Goal: Book appointment/travel/reservation

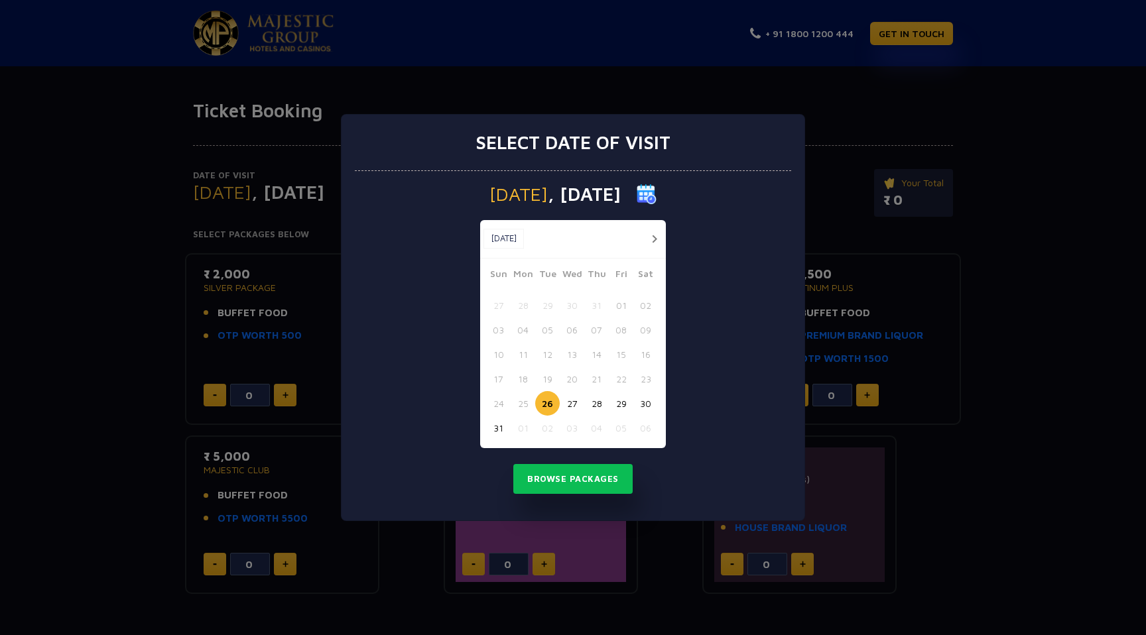
click at [654, 239] on button "button" at bounding box center [654, 239] width 17 height 17
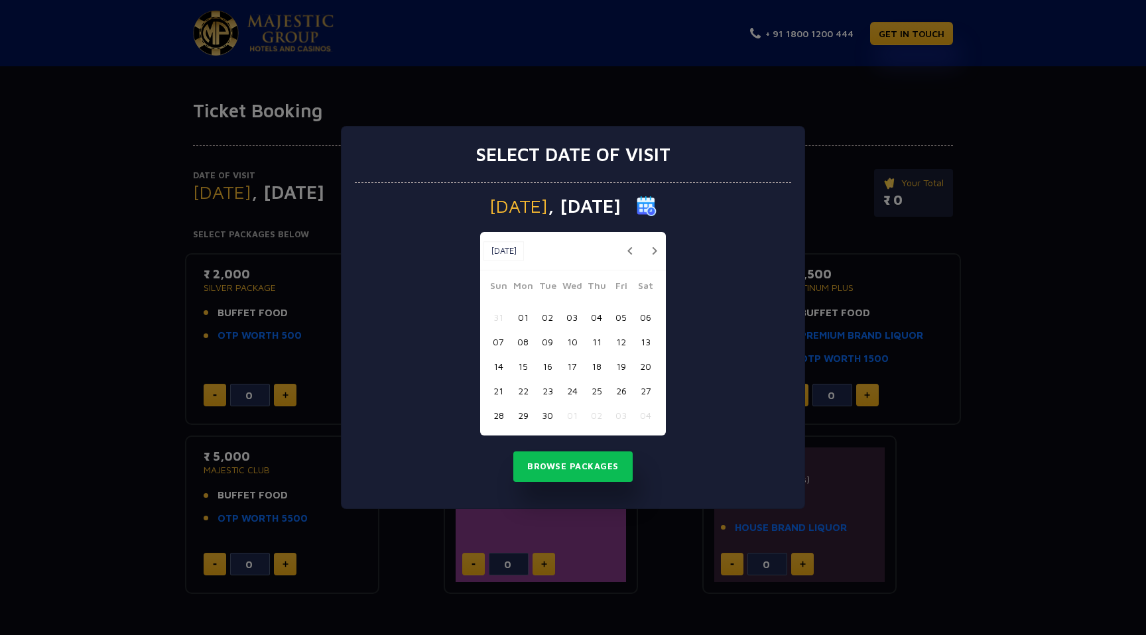
click at [648, 318] on button "06" at bounding box center [645, 317] width 25 height 25
click at [591, 467] on button "Browse Packages" at bounding box center [572, 467] width 119 height 30
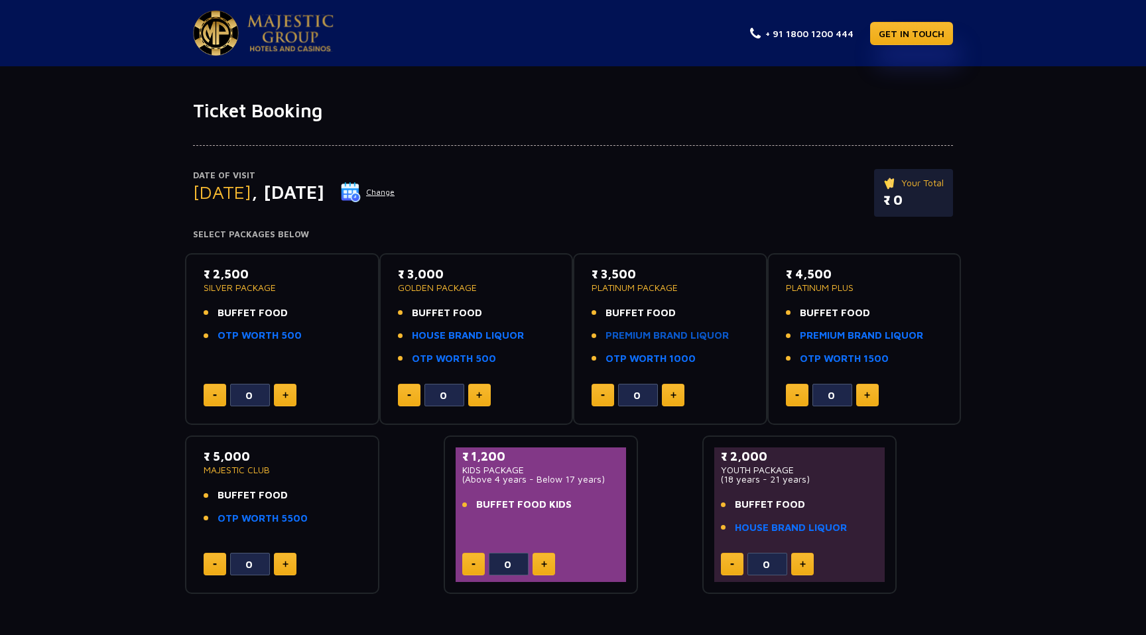
click at [637, 337] on link "PREMIUM BRAND LIQUOR" at bounding box center [666, 335] width 123 height 15
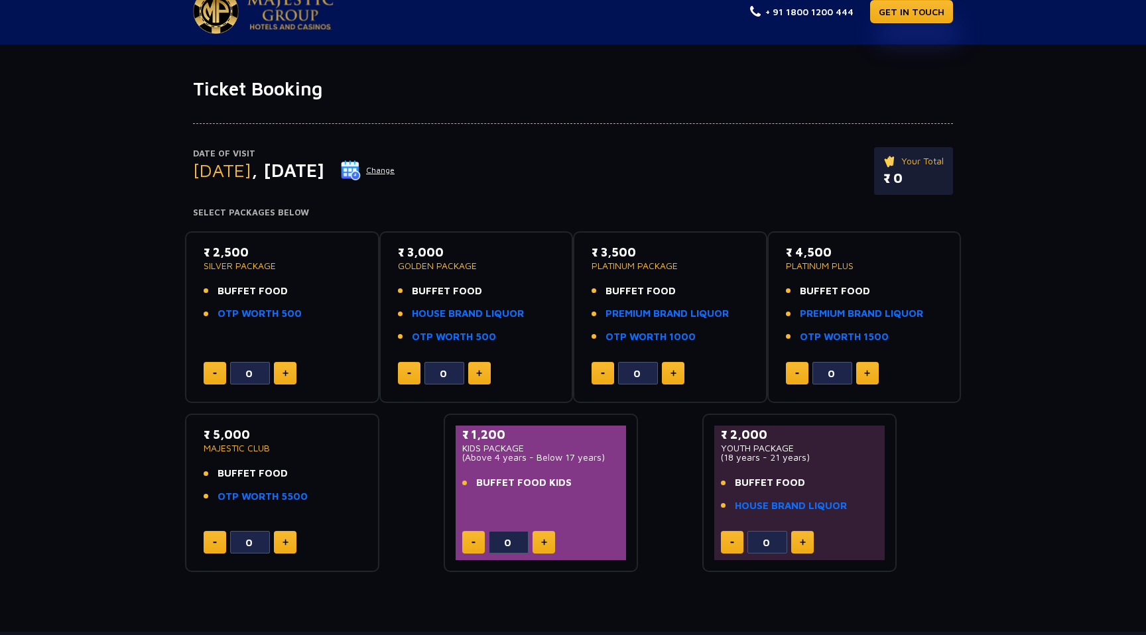
scroll to position [32, 0]
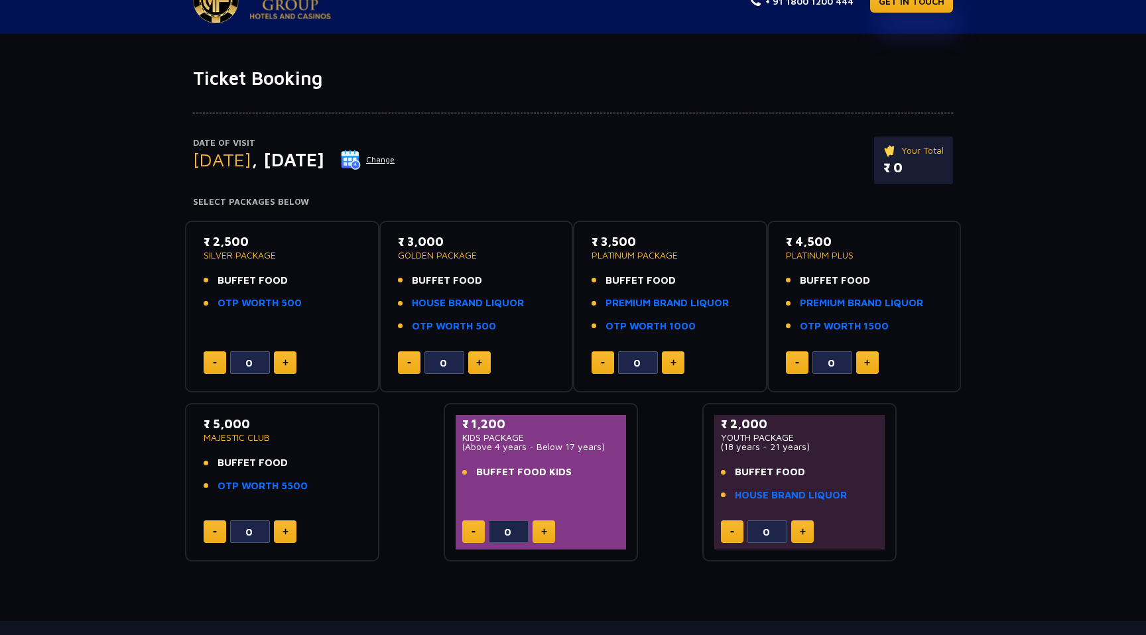
click at [395, 161] on button "Change" at bounding box center [367, 159] width 55 height 21
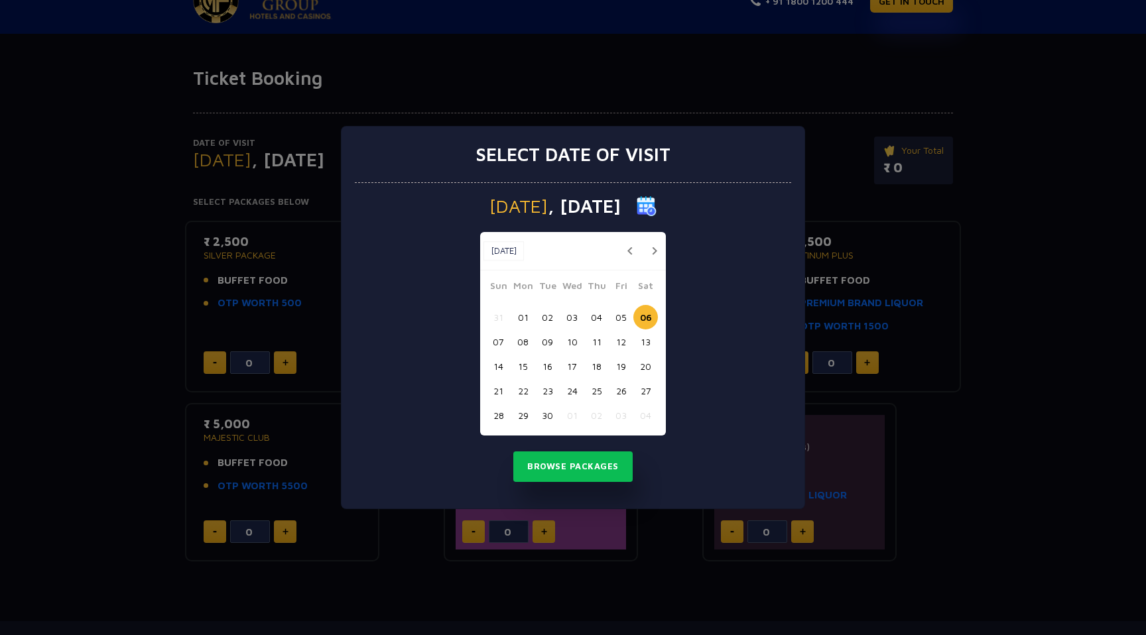
click at [621, 319] on button "05" at bounding box center [621, 317] width 25 height 25
click at [591, 463] on button "Browse Packages" at bounding box center [572, 467] width 119 height 30
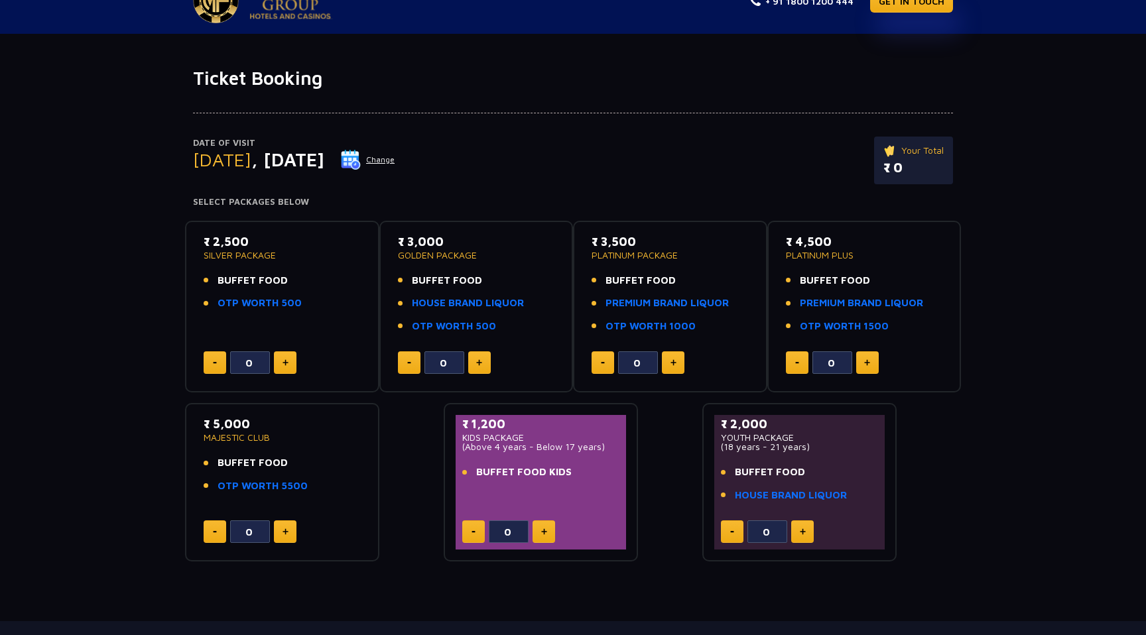
click at [395, 157] on button "Change" at bounding box center [367, 159] width 55 height 21
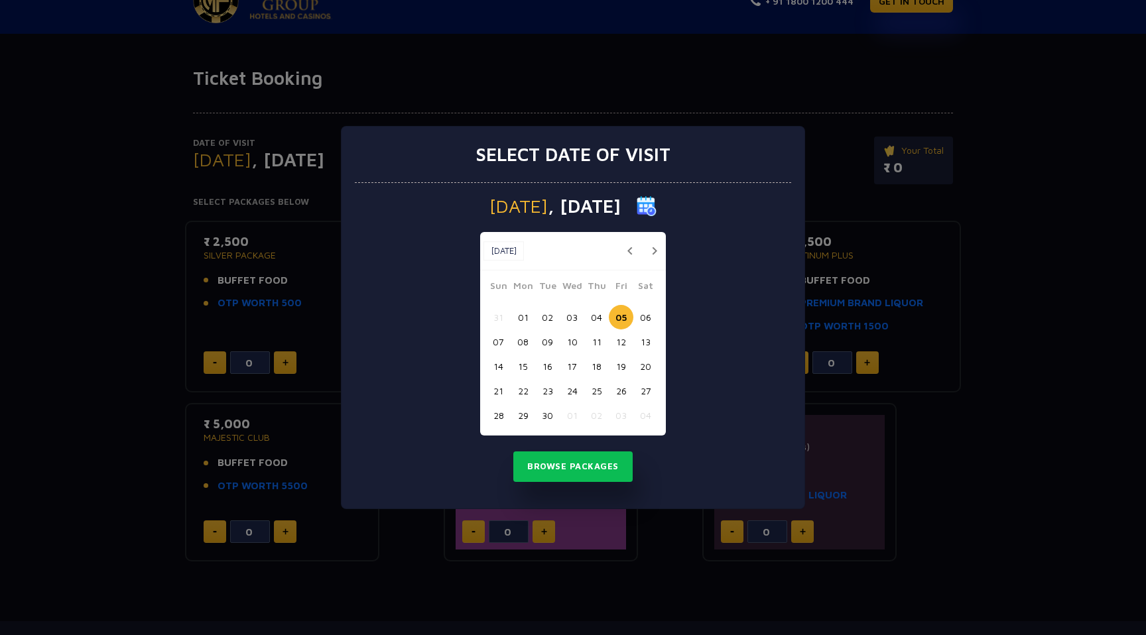
click at [599, 320] on button "04" at bounding box center [596, 317] width 25 height 25
click at [575, 474] on button "Browse Packages" at bounding box center [572, 467] width 119 height 30
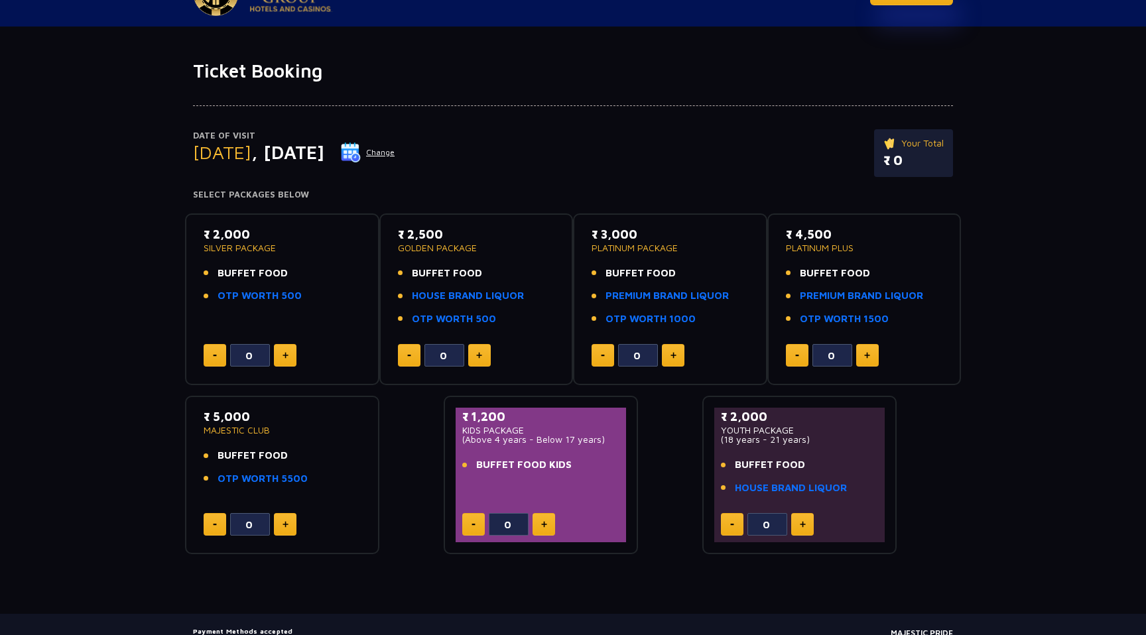
scroll to position [0, 0]
